Goal: Task Accomplishment & Management: Use online tool/utility

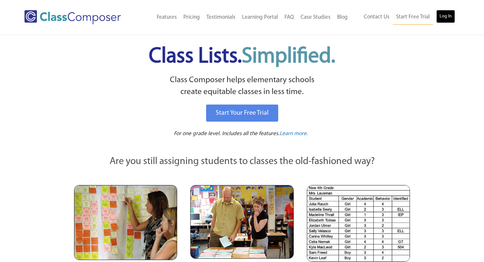
click at [444, 15] on link "Log In" at bounding box center [445, 16] width 19 height 13
click at [451, 18] on link "Log In" at bounding box center [445, 16] width 19 height 13
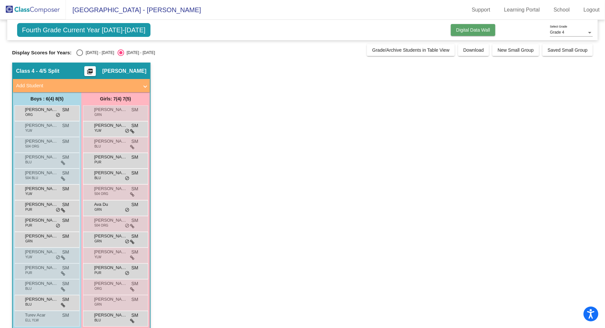
click at [469, 31] on span "Digital Data Wall" at bounding box center [473, 29] width 34 height 5
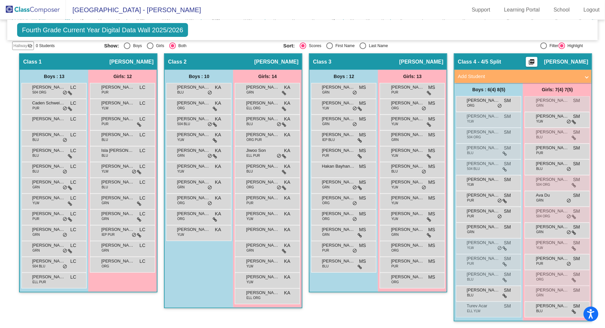
scroll to position [119, 0]
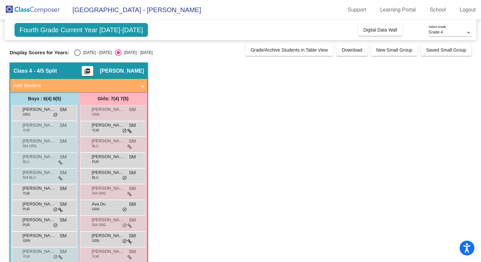
scroll to position [0, 0]
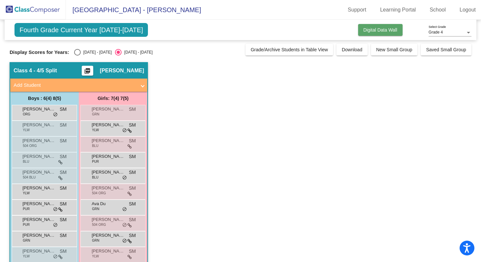
click at [373, 31] on span "Digital Data Wall" at bounding box center [380, 29] width 34 height 5
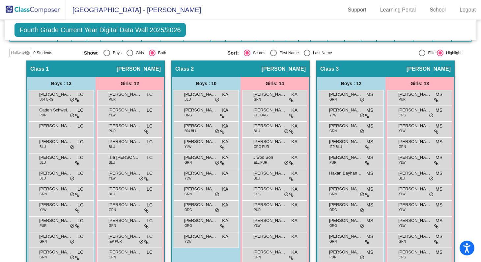
scroll to position [109, 0]
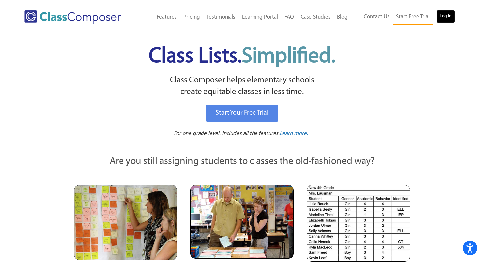
click at [451, 14] on link "Log In" at bounding box center [445, 16] width 19 height 13
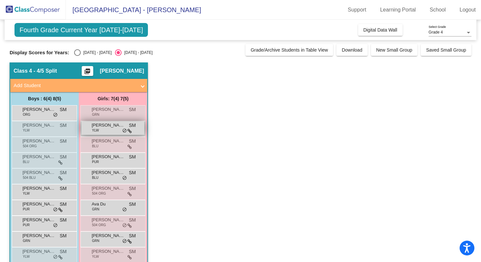
click at [124, 128] on div "[PERSON_NAME] YLW SM lock do_not_disturb_alt" at bounding box center [112, 129] width 63 height 14
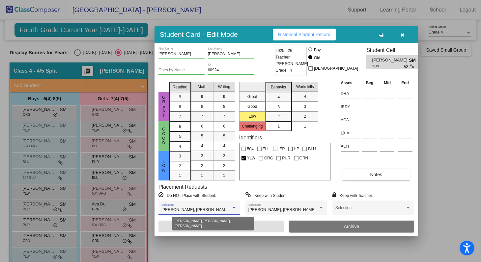
click at [233, 209] on div at bounding box center [234, 208] width 6 height 5
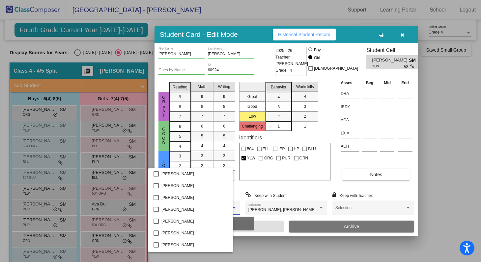
scroll to position [367, 0]
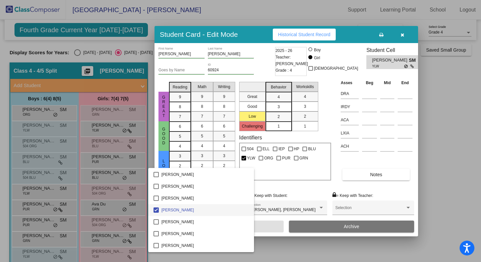
click at [290, 188] on div at bounding box center [240, 131] width 481 height 262
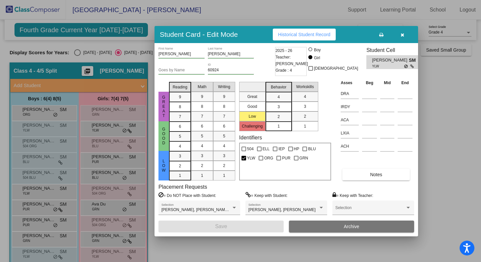
click at [50, 207] on div at bounding box center [240, 131] width 481 height 262
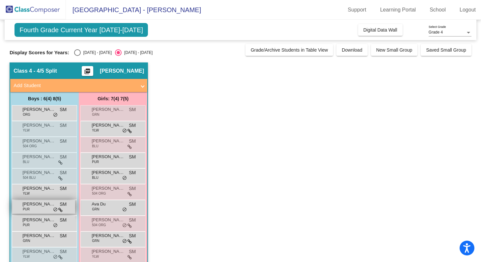
click at [49, 214] on div "Ishaan Yeshwanth PUR SM lock do_not_disturb_alt" at bounding box center [43, 208] width 63 height 14
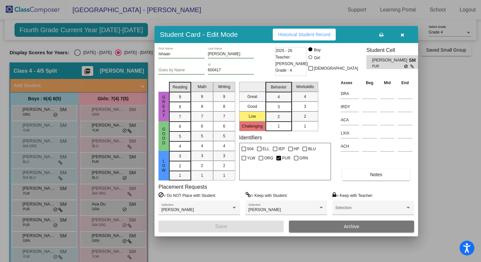
click at [50, 224] on div at bounding box center [240, 131] width 481 height 262
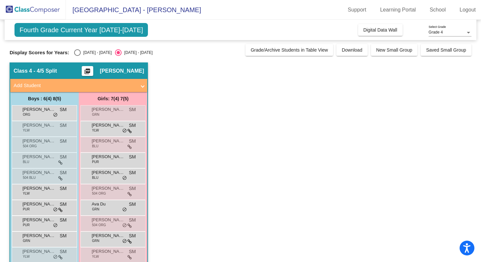
click at [50, 224] on div "Jacob May PUR SM lock do_not_disturb_alt" at bounding box center [43, 223] width 63 height 14
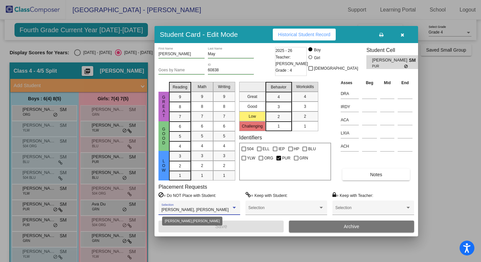
click at [234, 207] on div at bounding box center [234, 208] width 6 height 5
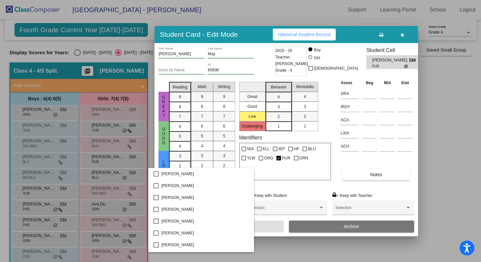
scroll to position [556, 0]
click at [267, 189] on div at bounding box center [240, 131] width 481 height 262
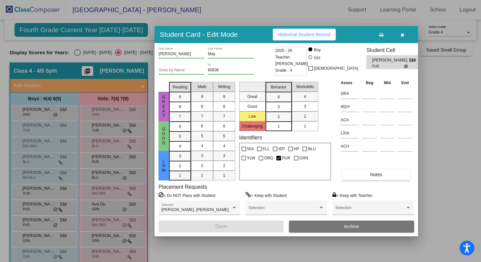
click at [402, 33] on icon "button" at bounding box center [402, 35] width 4 height 5
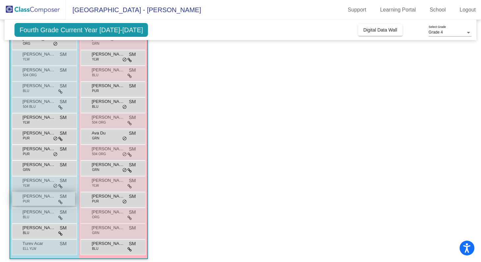
scroll to position [75, 0]
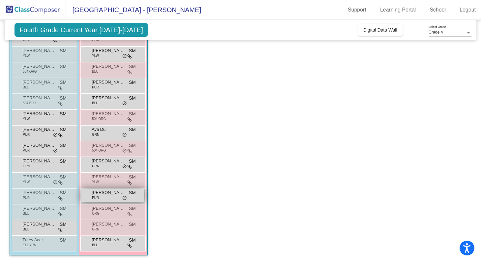
click at [112, 197] on div "Naomi Oren-Hassin PUR SM lock do_not_disturb_alt" at bounding box center [112, 196] width 63 height 14
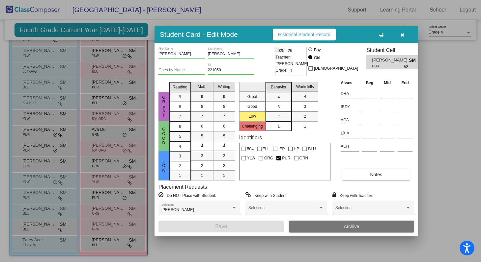
click at [401, 38] on button "button" at bounding box center [402, 35] width 21 height 12
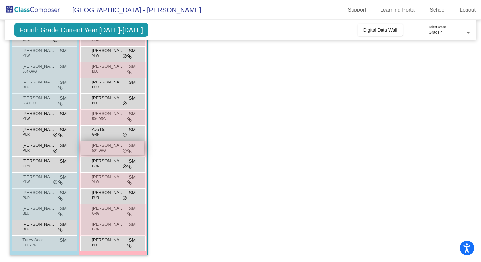
click at [119, 147] on span "Evangeline Shyba" at bounding box center [108, 145] width 33 height 7
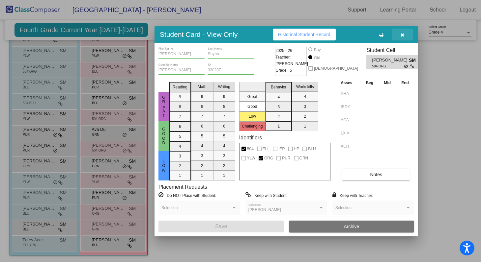
click at [400, 36] on icon "button" at bounding box center [402, 35] width 4 height 5
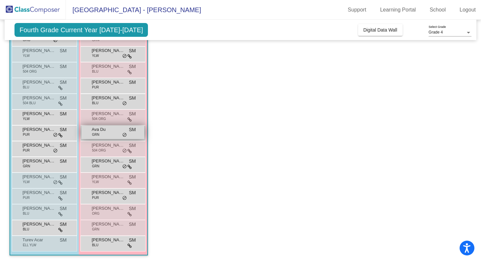
click at [115, 133] on div "Ava Du GRN SM lock do_not_disturb_alt" at bounding box center [112, 133] width 63 height 14
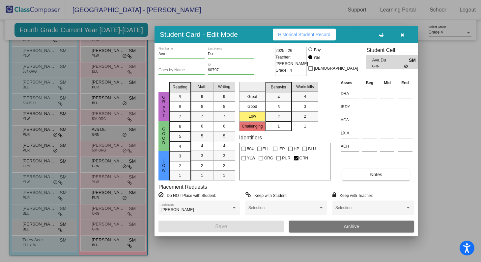
click at [399, 34] on button "button" at bounding box center [402, 35] width 21 height 12
